Goal: Transaction & Acquisition: Purchase product/service

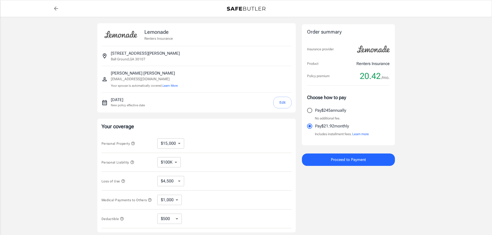
select select "15000"
select select "500"
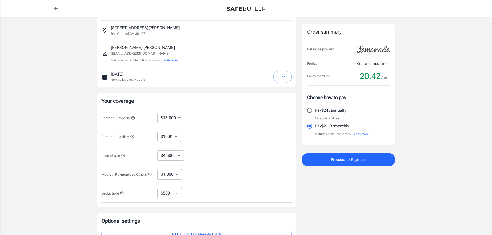
scroll to position [26, 0]
click at [179, 119] on select "$10,000 $15,000 $20,000 $25,000 $30,000 $40,000 $50,000 $100K $150K $200K $250K" at bounding box center [170, 118] width 27 height 10
select select "20000"
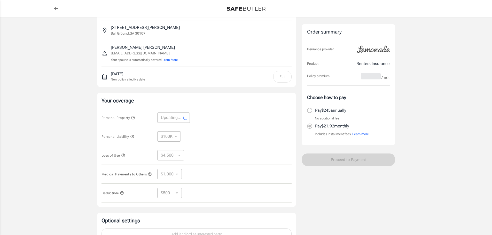
select select "20000"
select select "6000"
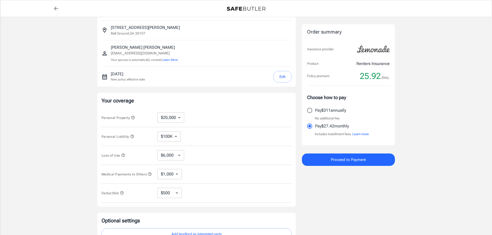
click at [168, 196] on select "$250 $500 $1,000 $2,500" at bounding box center [169, 193] width 25 height 10
select select "1000"
click at [173, 196] on select "$250 $500 $1,000 $2,500" at bounding box center [169, 193] width 25 height 10
select select "500"
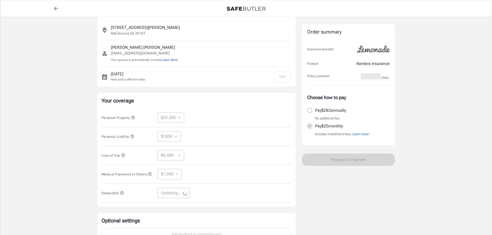
select select "500"
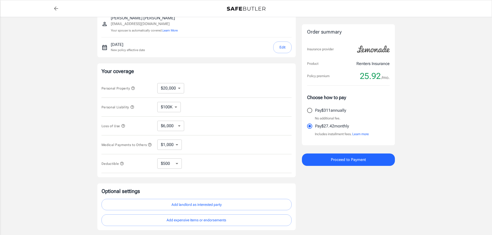
scroll to position [43, 0]
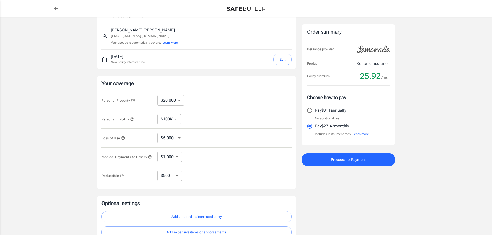
click at [177, 100] on select "$10,000 $15,000 $20,000 $25,000 $30,000 $40,000 $50,000 $100K $150K $200K $250K" at bounding box center [170, 100] width 27 height 10
select select "25000"
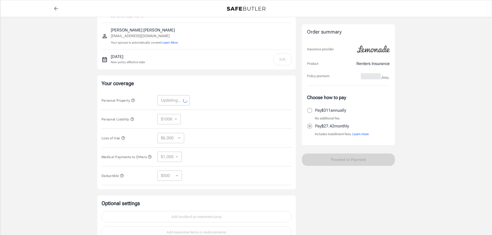
select select "25000"
select select "7500"
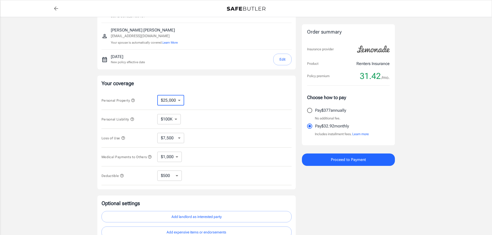
click at [170, 100] on select "$10,000 $15,000 $20,000 $25,000 $30,000 $40,000 $50,000 $100K $150K $200K $250K" at bounding box center [170, 100] width 27 height 10
select select "20000"
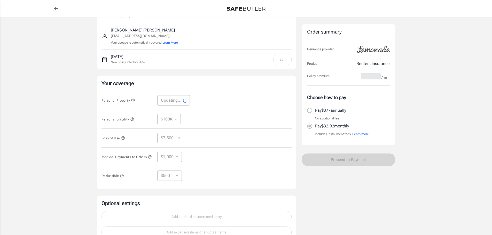
select select "20000"
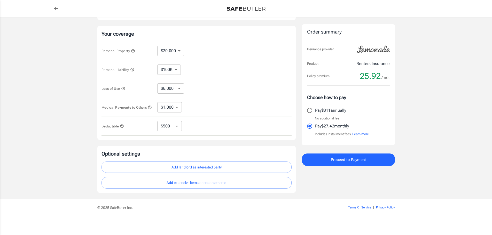
scroll to position [95, 0]
click at [170, 90] on select "$6,000 $9,000 $15,000 $24,000 $36,000 $54,000 $81,000 $120K $177K $198K" at bounding box center [170, 88] width 27 height 10
select select "9000"
click at [169, 86] on select "$6,000 $9,000 $15,000 $24,000 $36,000 $54,000 $81,000 $120K $177K $198K" at bounding box center [170, 88] width 27 height 10
select select "6000"
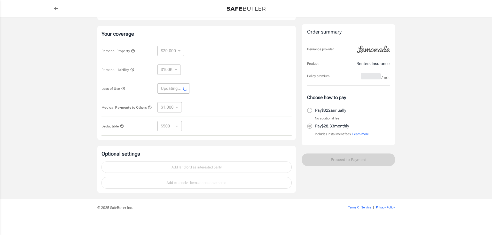
select select "6000"
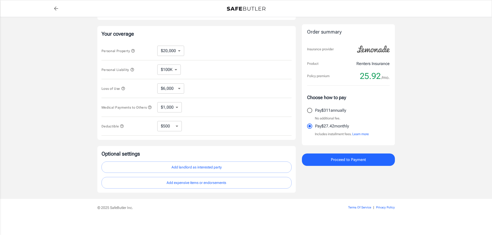
click at [166, 128] on select "$250 $500 $1,000 $2,500" at bounding box center [169, 126] width 25 height 10
select select "1000"
click at [169, 129] on select "$250 $500 $1,000 $2,500" at bounding box center [169, 126] width 25 height 10
select select "500"
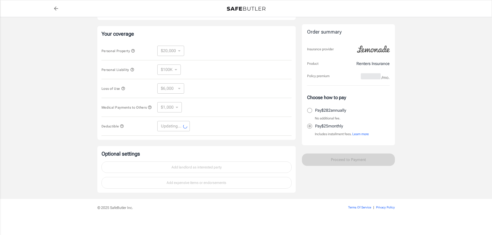
select select "500"
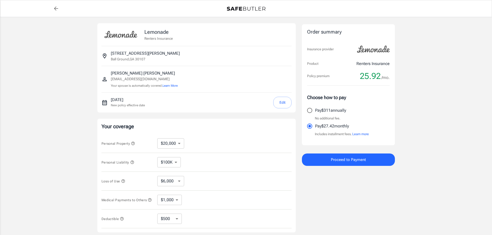
scroll to position [26, 0]
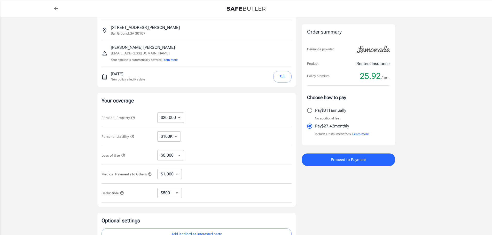
click at [347, 160] on span "Proceed to Payment" at bounding box center [348, 159] width 35 height 7
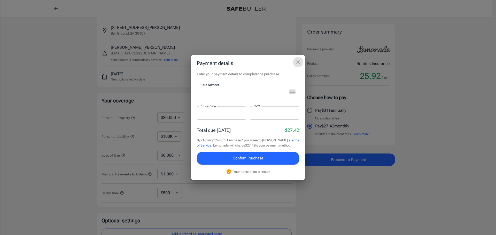
click at [297, 61] on icon "close" at bounding box center [298, 62] width 6 height 6
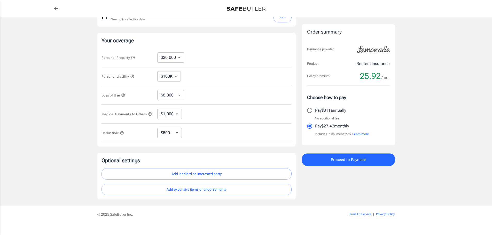
scroll to position [95, 0]
